Goal: Ask a question

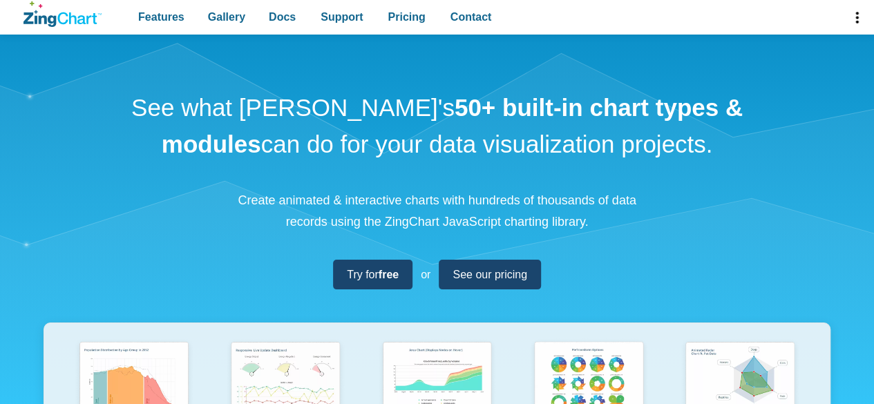
click at [338, 23] on span "Support" at bounding box center [342, 17] width 42 height 19
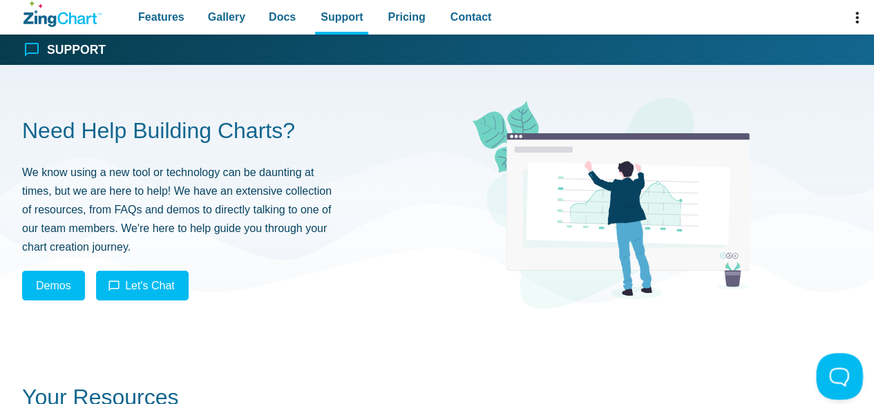
click at [834, 372] on button at bounding box center [836, 373] width 41 height 41
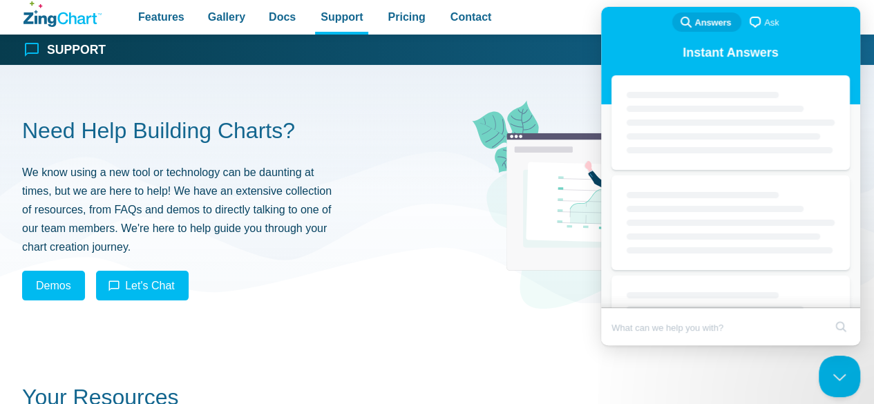
click at [764, 20] on span "Ask" at bounding box center [771, 23] width 15 height 14
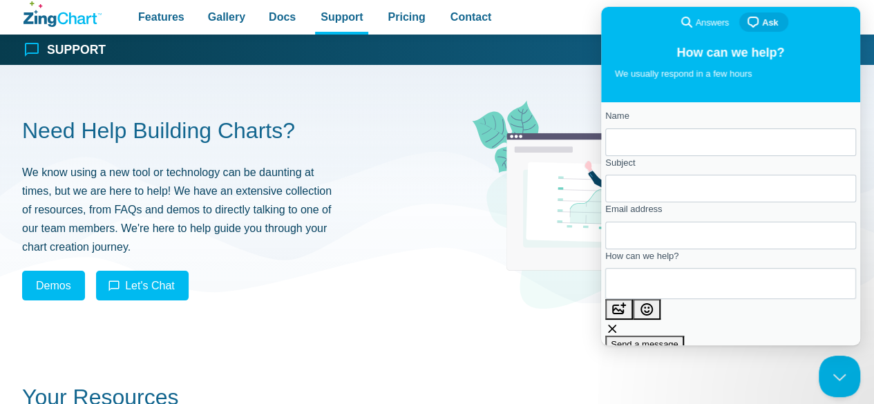
click at [415, 178] on section "Need Help Building Charts? We know using a new tool or technology can be daunti…" at bounding box center [437, 206] width 830 height 216
click at [355, 190] on div "Need Help Building Charts? We know using a new tool or technology can be daunti…" at bounding box center [212, 206] width 381 height 216
click at [441, 175] on section "Need Help Building Charts? We know using a new tool or technology can be daunti…" at bounding box center [437, 206] width 830 height 216
